Goal: Communication & Community: Connect with others

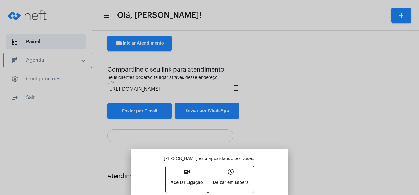
scroll to position [25, 0]
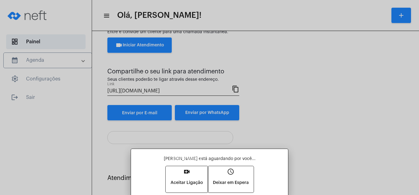
click at [184, 169] on mat-icon "video_call" at bounding box center [186, 171] width 7 height 7
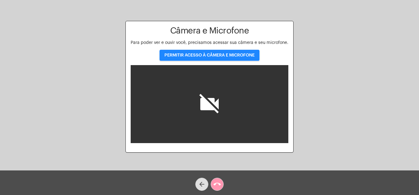
click at [217, 54] on span "PERMITIR ACESSO À CÂMERA E MICROFONE" at bounding box center [210, 55] width 90 height 4
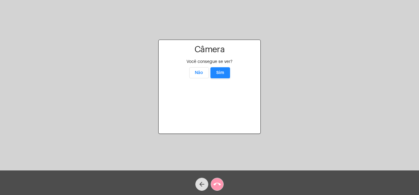
click at [217, 71] on span "Sim" at bounding box center [220, 73] width 8 height 4
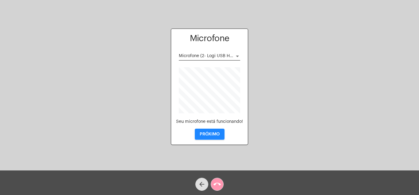
click at [214, 131] on button "PRÓXIMO" at bounding box center [210, 134] width 30 height 11
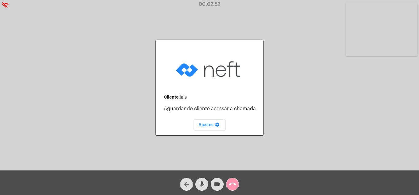
click at [232, 183] on mat-icon "call_end" at bounding box center [232, 184] width 7 height 7
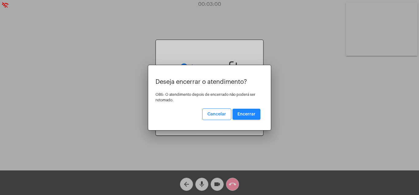
click at [249, 112] on span "Encerrar" at bounding box center [247, 114] width 18 height 4
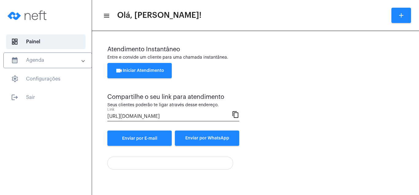
scroll to position [33, 0]
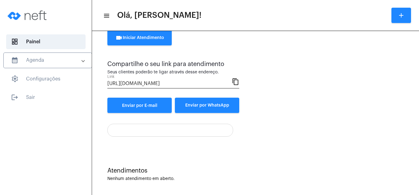
click at [365, 58] on div "Atendimento Instantâneo Entre e convide um cliente para uma chamada instantânea…" at bounding box center [255, 63] width 297 height 100
click at [290, 59] on div "Atendimento Instantâneo Entre e convide um cliente para uma chamada instantânea…" at bounding box center [255, 63] width 297 height 100
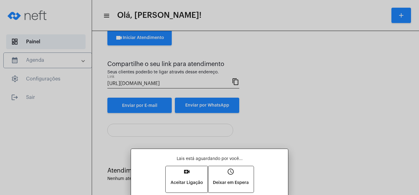
scroll to position [25, 0]
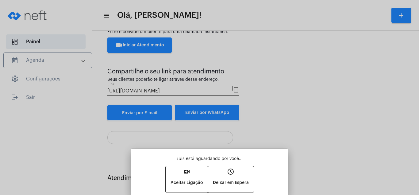
click at [186, 169] on mat-icon "video_call" at bounding box center [186, 171] width 7 height 7
